Goal: Information Seeking & Learning: Learn about a topic

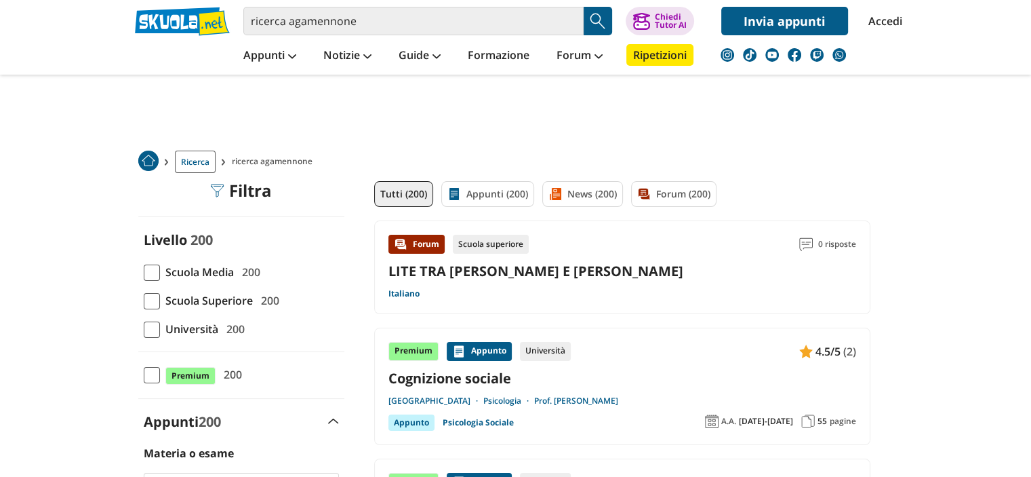
drag, startPoint x: 386, startPoint y: 205, endPoint x: 382, endPoint y: 198, distance: 7.9
click at [386, 205] on link "Tutti (200)" at bounding box center [403, 194] width 59 height 26
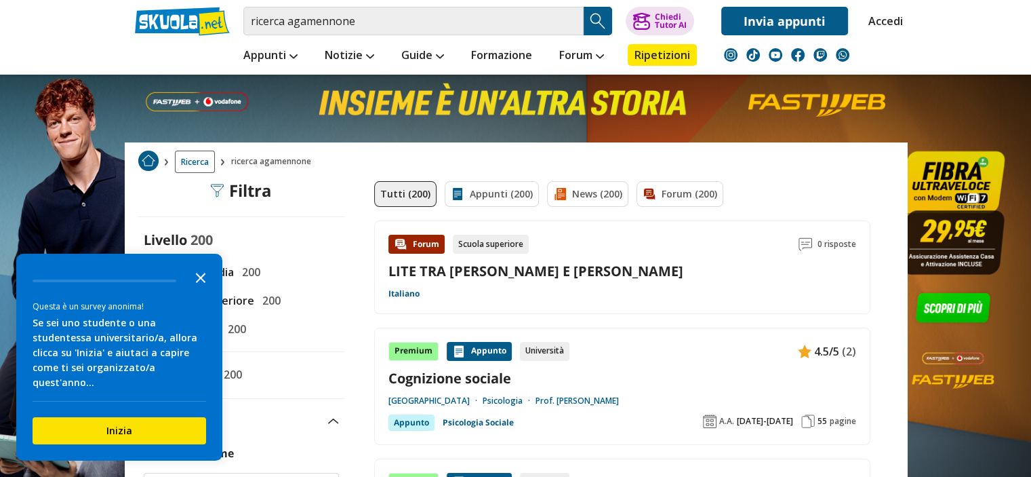
click at [198, 283] on polygon "Close the survey" at bounding box center [201, 278] width 10 height 10
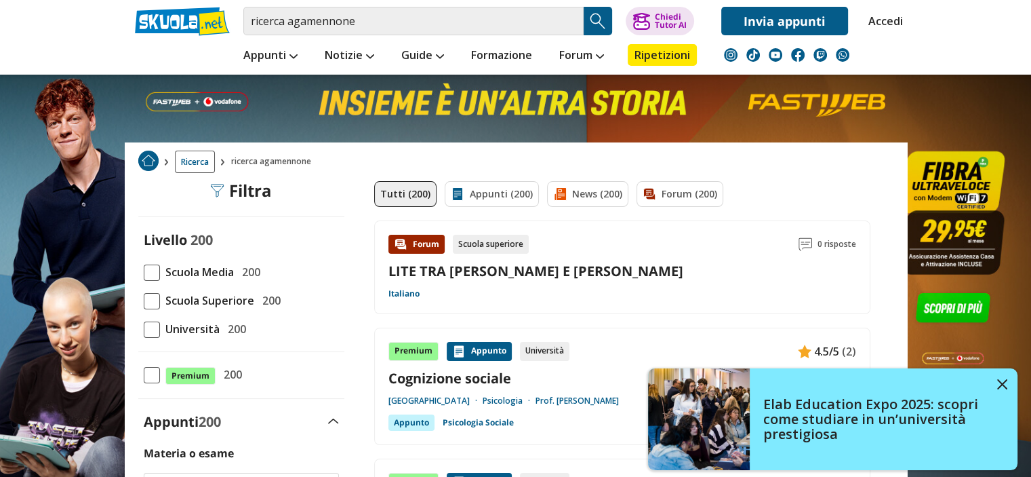
click at [186, 275] on span "Scuola Media" at bounding box center [197, 272] width 74 height 18
click at [144, 272] on input "Scuola Media 200" at bounding box center [144, 272] width 0 height 0
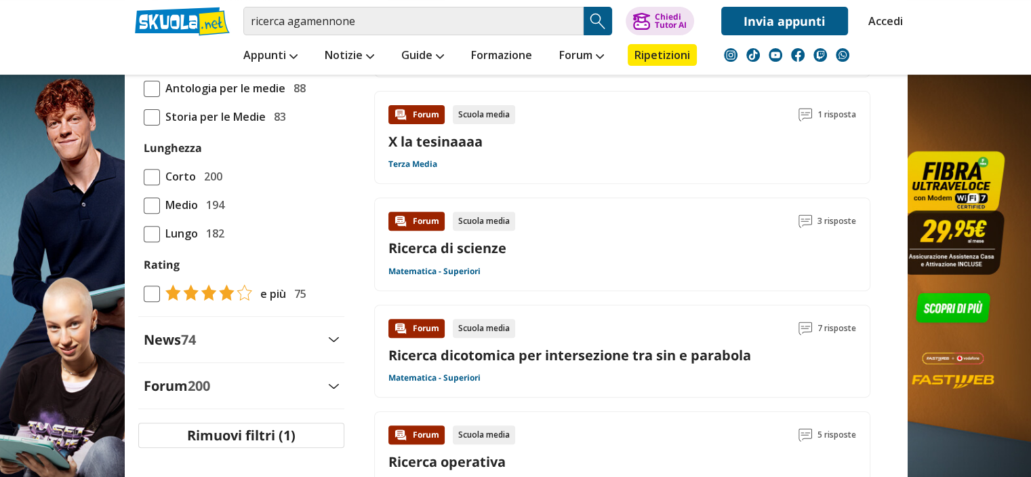
scroll to position [488, 0]
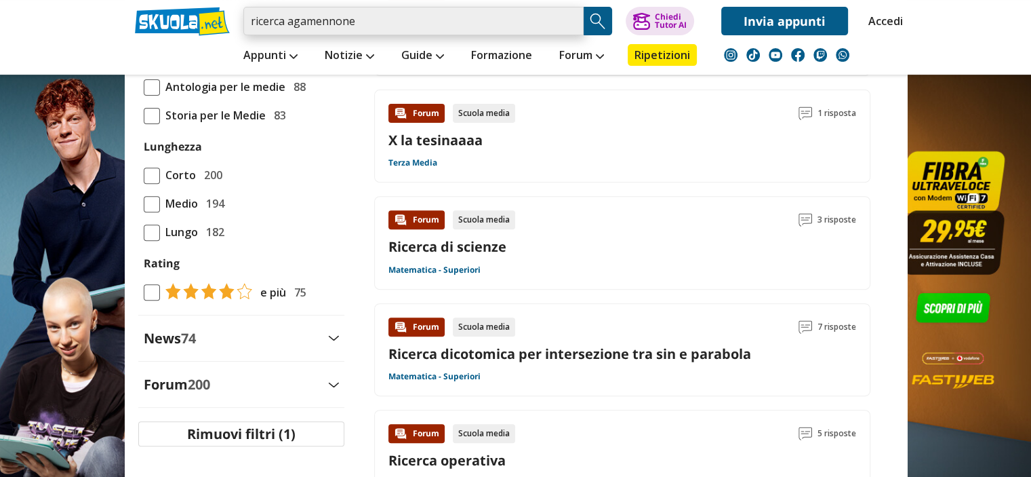
click at [289, 20] on input "ricerca agamennone" at bounding box center [413, 21] width 340 height 28
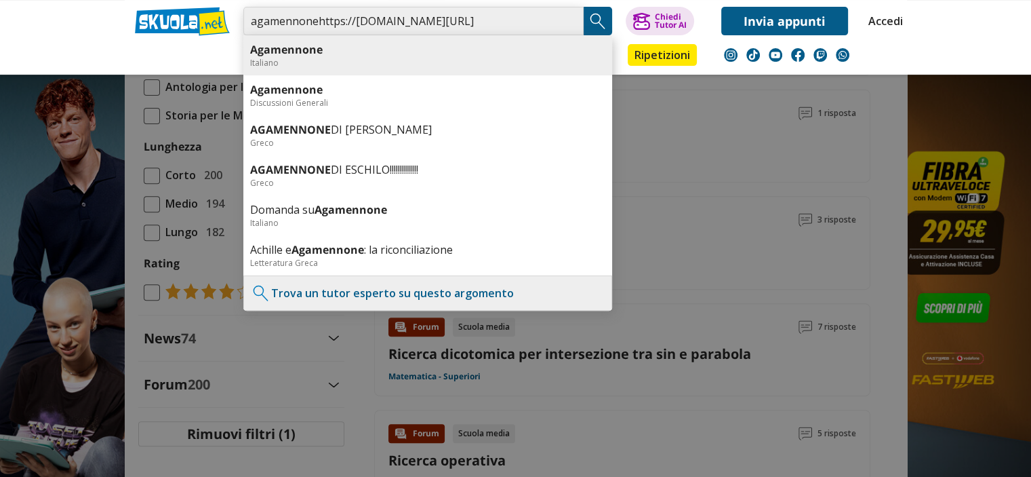
type input "agamennonehttps://webmail.asloristano.it/"
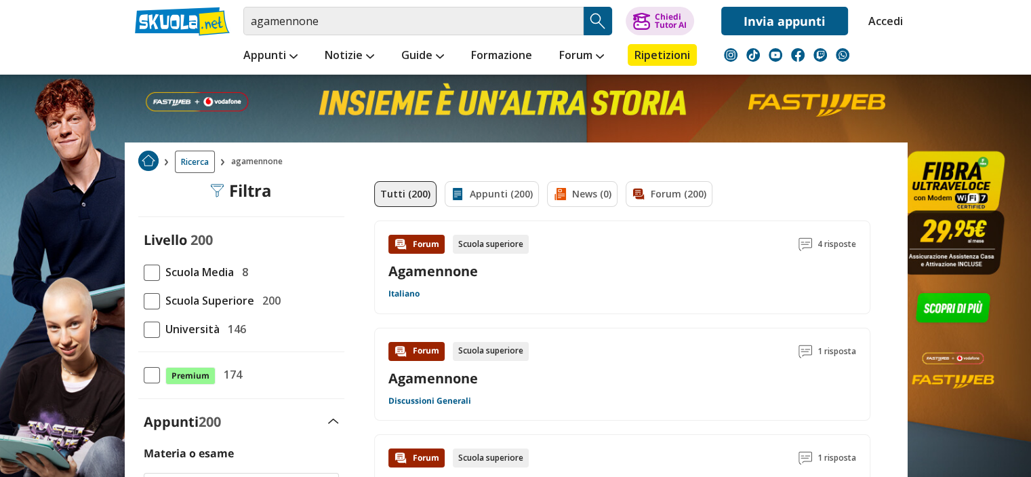
click at [150, 267] on span at bounding box center [152, 272] width 16 height 16
click at [144, 272] on input "Scuola Media 8" at bounding box center [144, 272] width 0 height 0
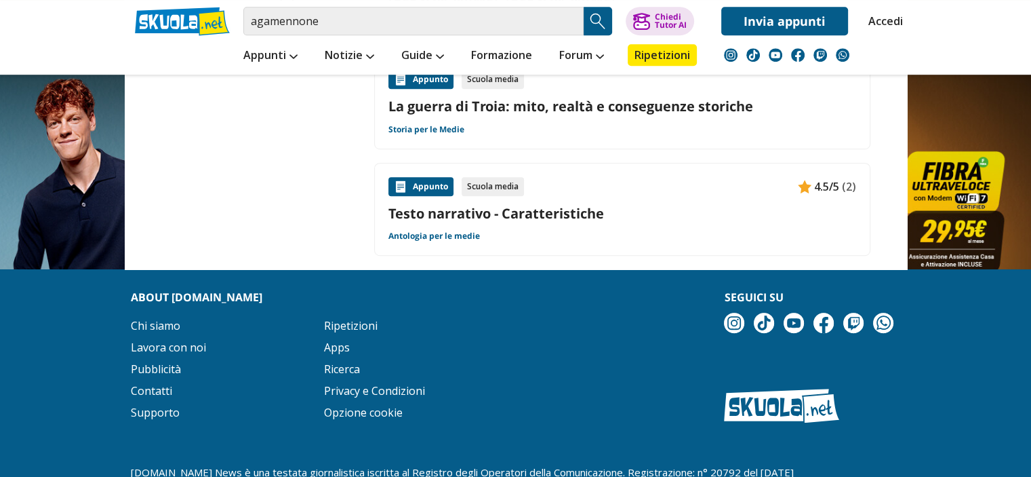
scroll to position [848, 0]
